Goal: Information Seeking & Learning: Check status

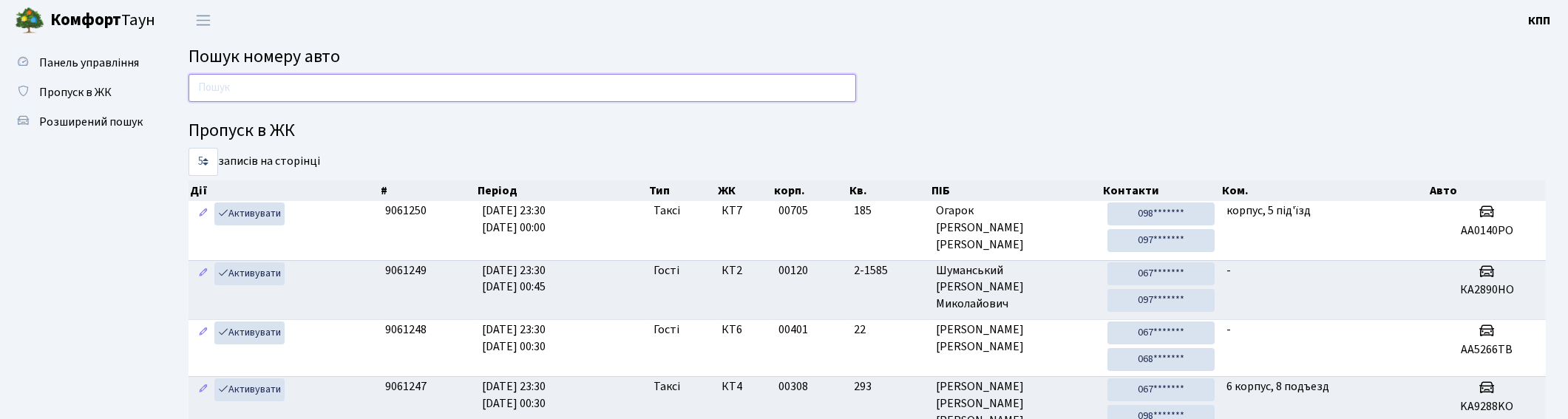
click at [724, 83] on input "text" at bounding box center [522, 88] width 667 height 28
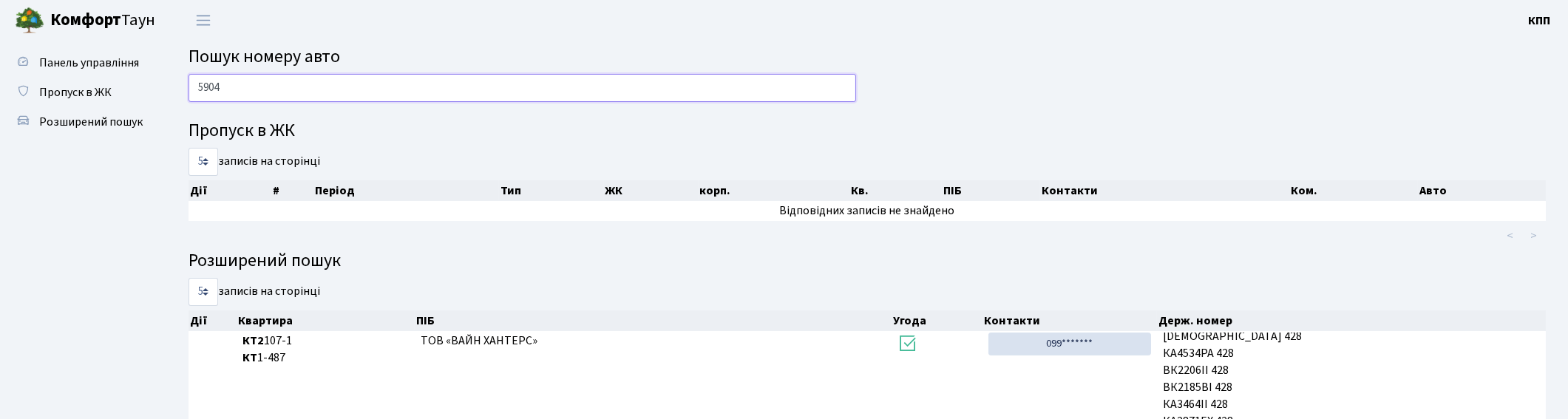
click at [371, 89] on input "5904" at bounding box center [522, 88] width 667 height 28
type input "5"
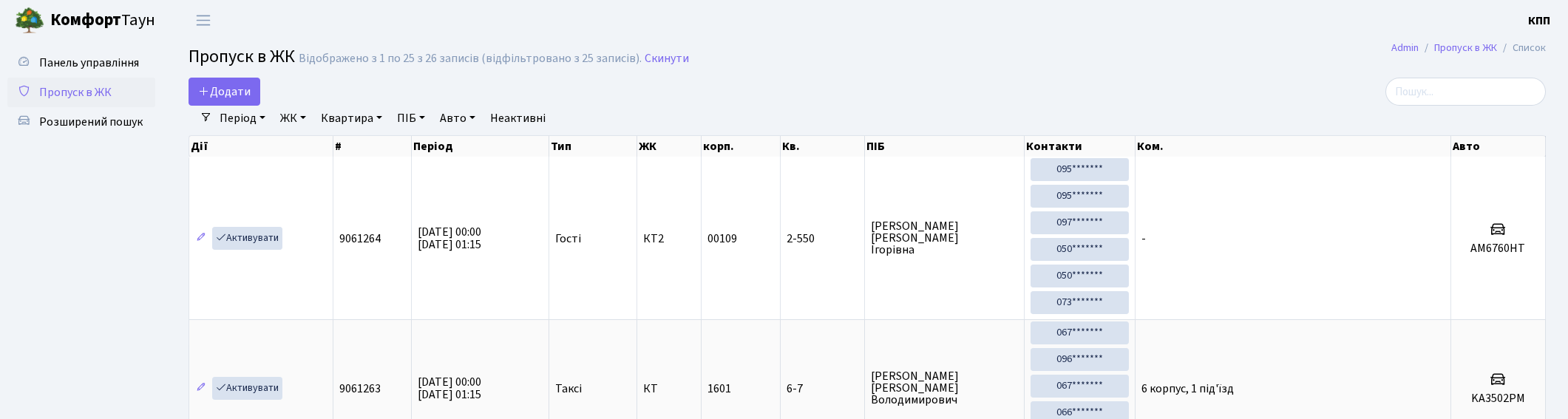
select select "25"
click at [1499, 91] on input "search" at bounding box center [1465, 92] width 161 height 28
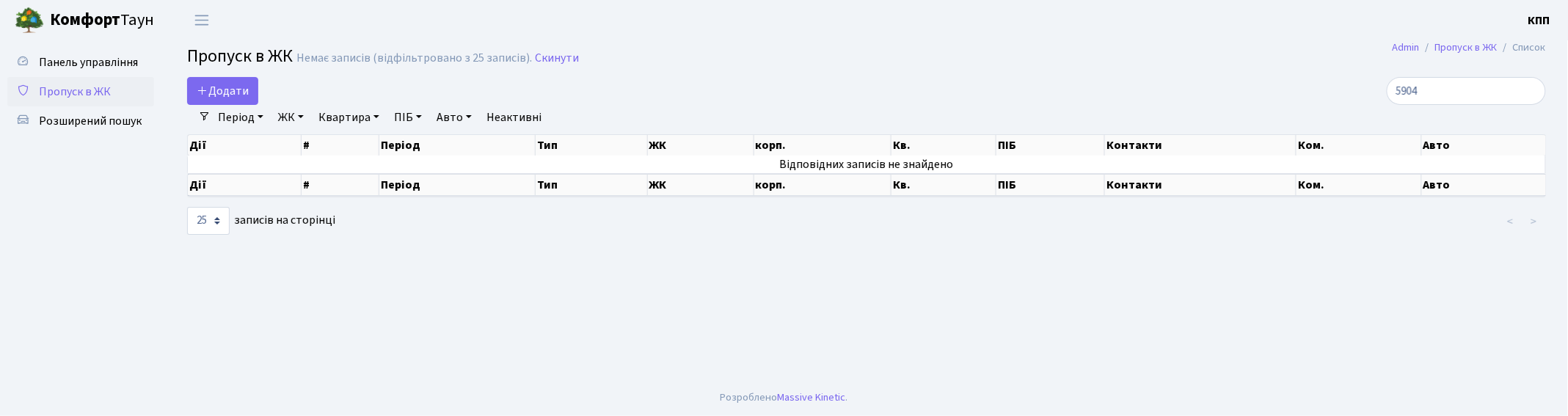
type input "5904"
click at [226, 119] on link "Період" at bounding box center [241, 118] width 57 height 25
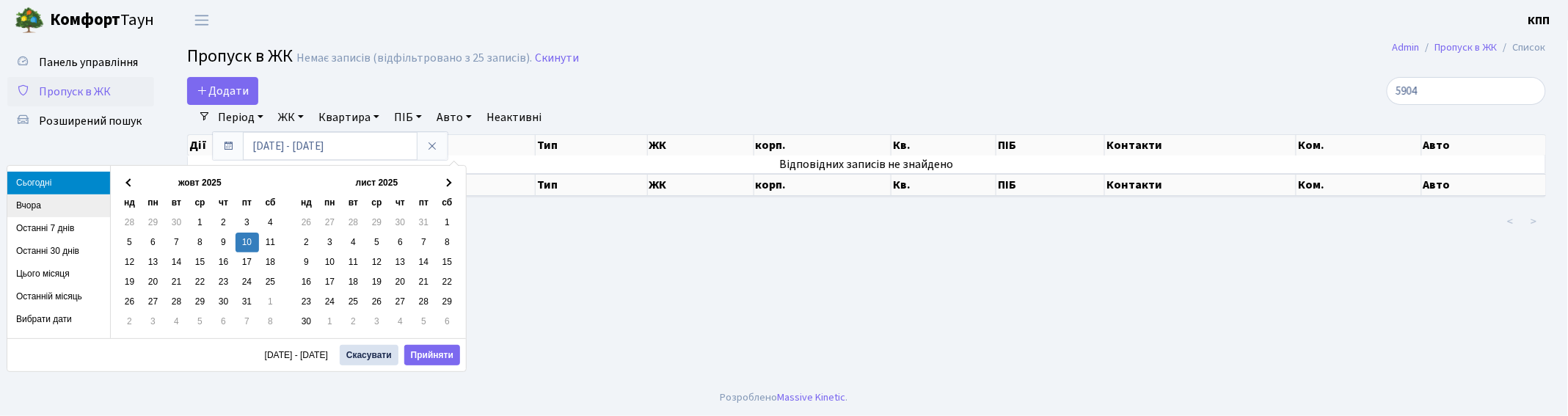
click at [27, 207] on li "Вчора" at bounding box center [58, 206] width 102 height 23
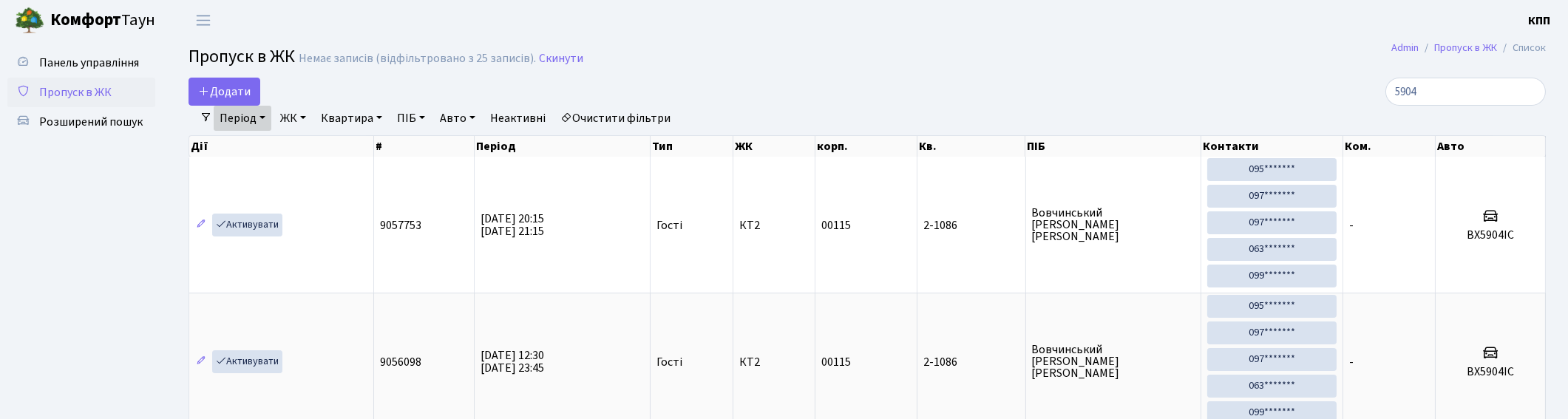
click at [599, 116] on link "Очистити фільтри" at bounding box center [615, 118] width 122 height 25
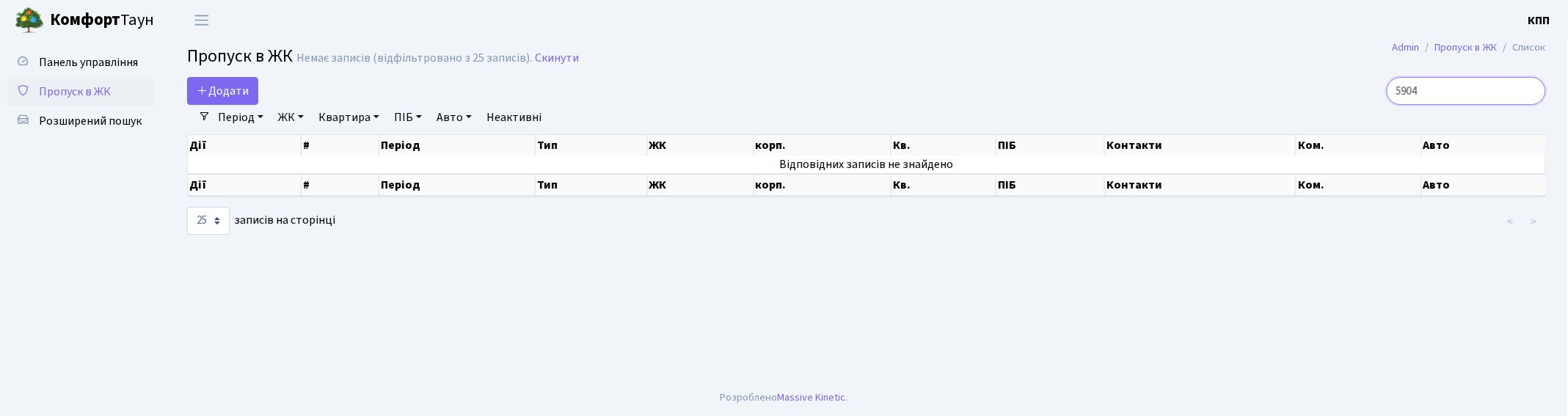
click at [1531, 90] on input "5904" at bounding box center [1466, 91] width 160 height 28
